Goal: Obtain resource: Download file/media

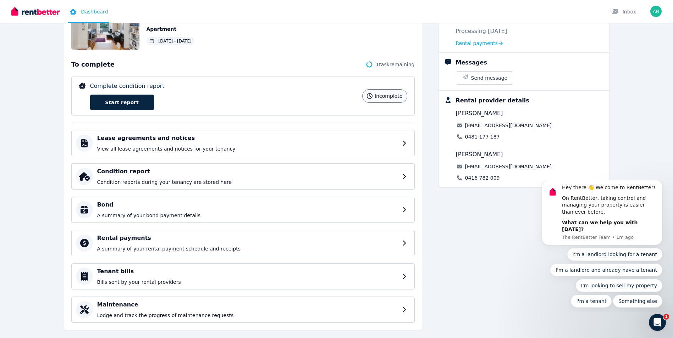
scroll to position [81, 0]
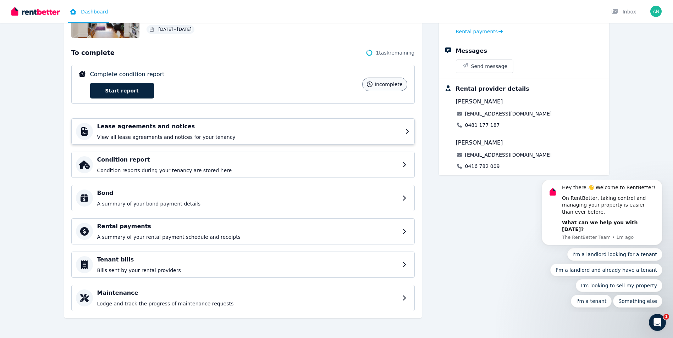
click at [382, 124] on h4 "Lease agreements and notices" at bounding box center [249, 126] width 304 height 9
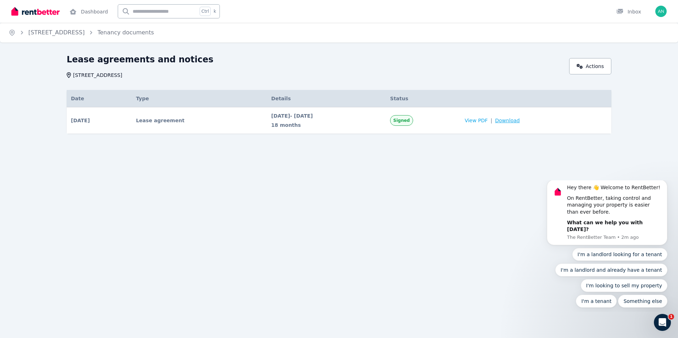
click at [520, 121] on span "Download" at bounding box center [507, 120] width 25 height 7
